Goal: Task Accomplishment & Management: Use online tool/utility

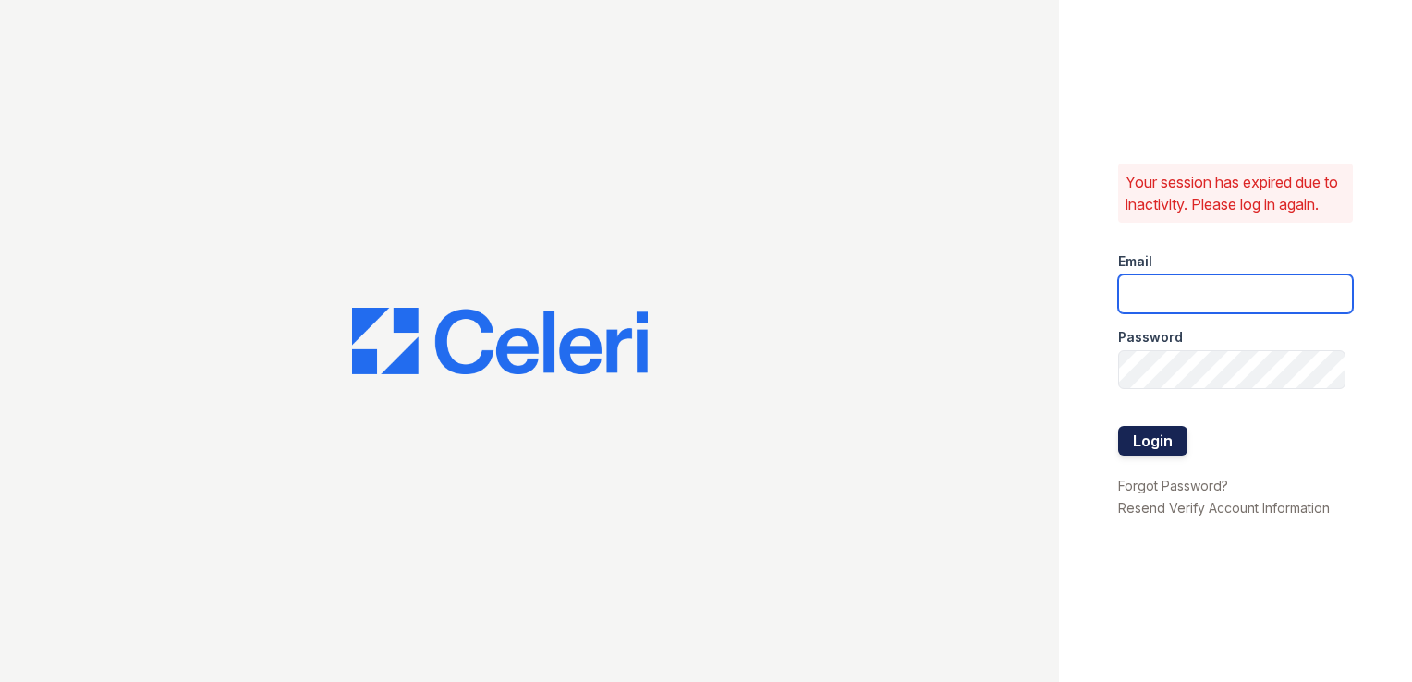
type input "[PERSON_NAME][EMAIL_ADDRESS][DOMAIN_NAME]"
click at [1153, 451] on button "Login" at bounding box center [1152, 441] width 69 height 30
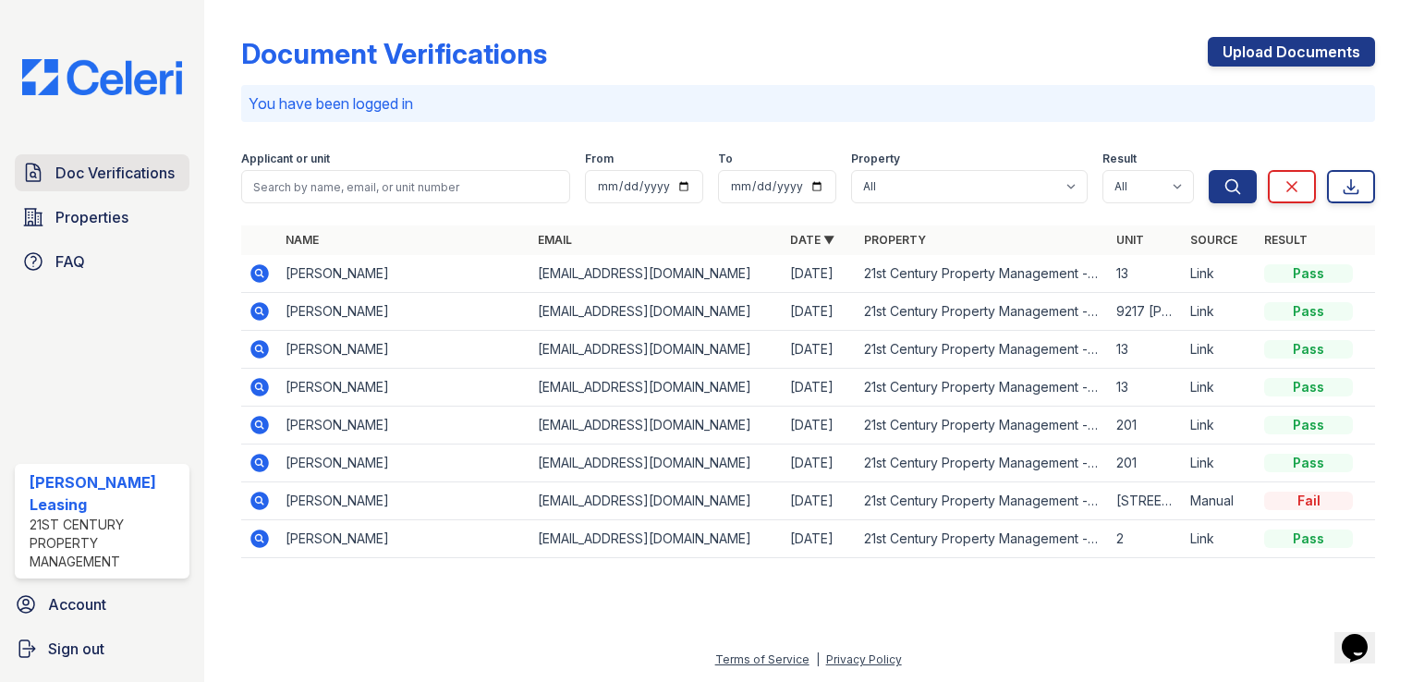
click at [152, 168] on span "Doc Verifications" at bounding box center [114, 173] width 119 height 22
